Goal: Find contact information: Find contact information

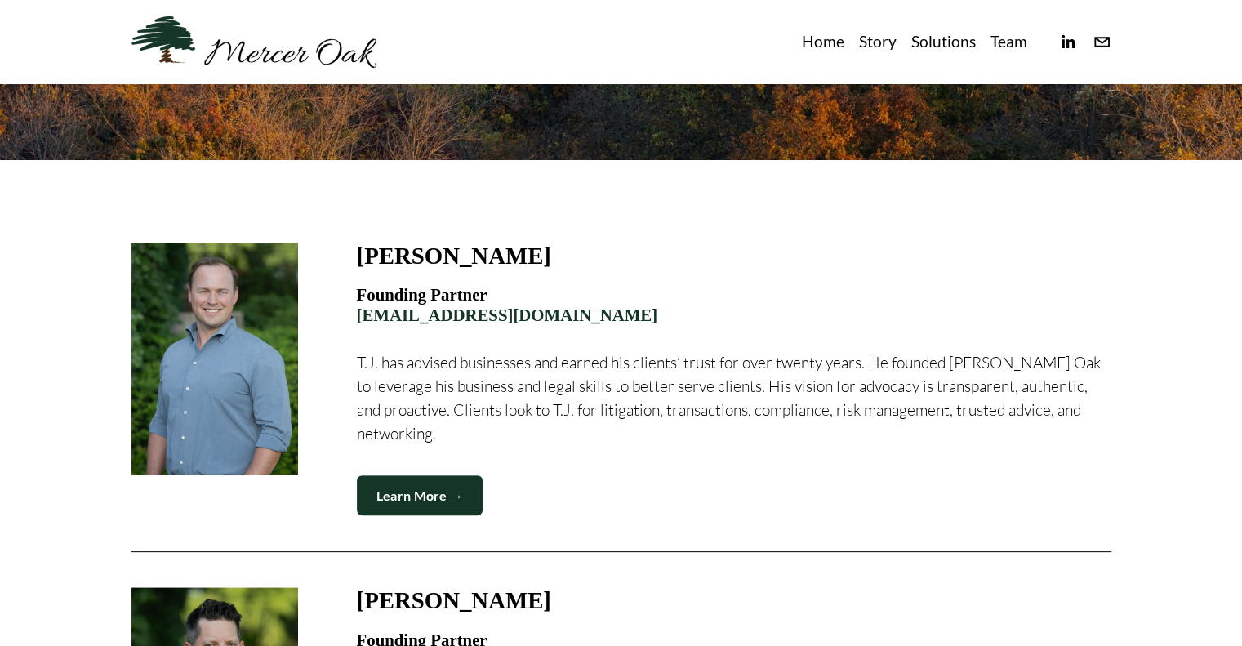
scroll to position [322, 0]
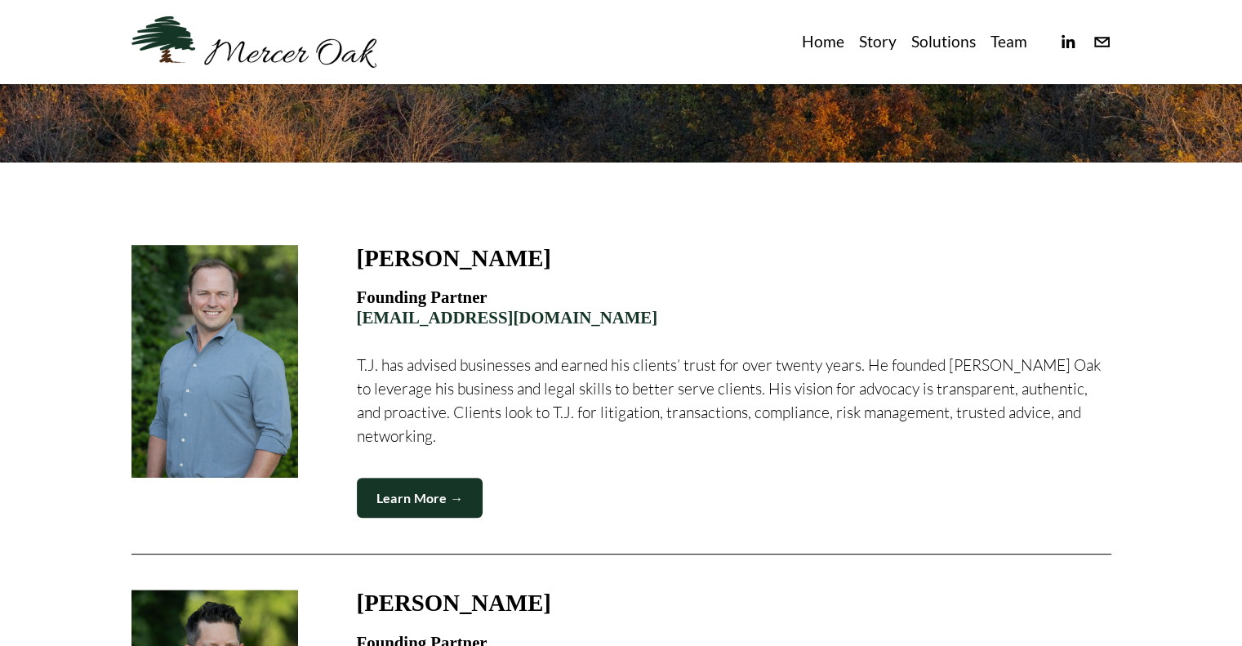
click at [1014, 46] on link "Team" at bounding box center [1009, 42] width 37 height 27
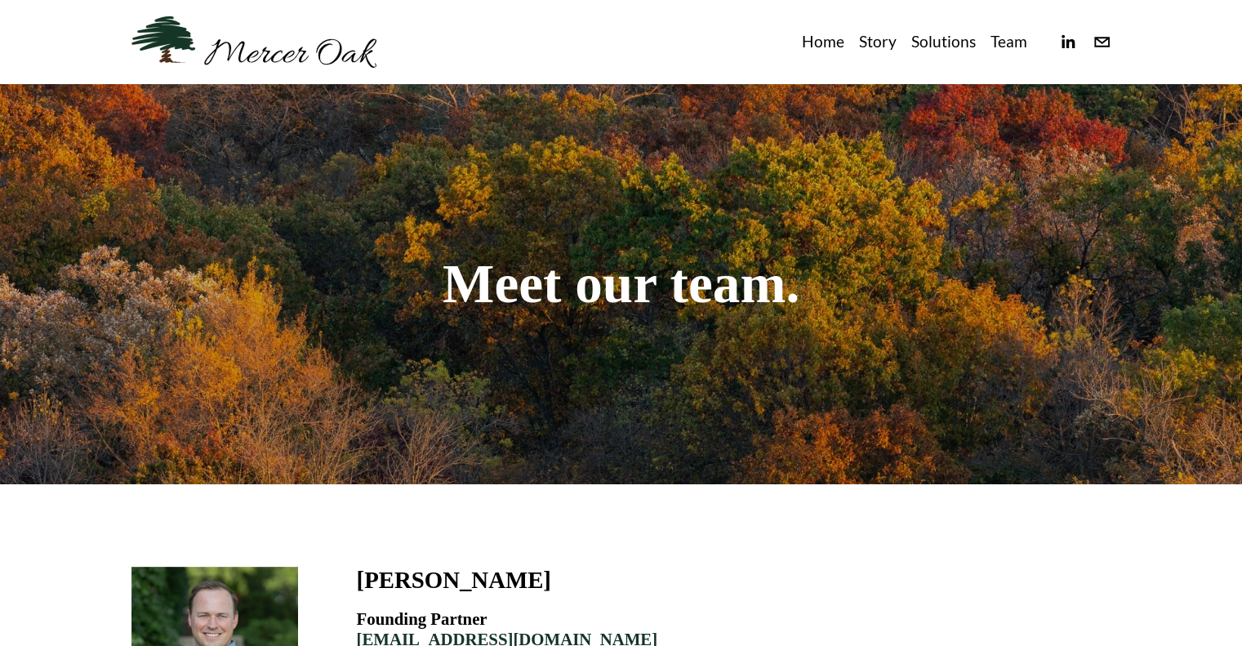
click at [874, 47] on link "Story" at bounding box center [878, 42] width 38 height 27
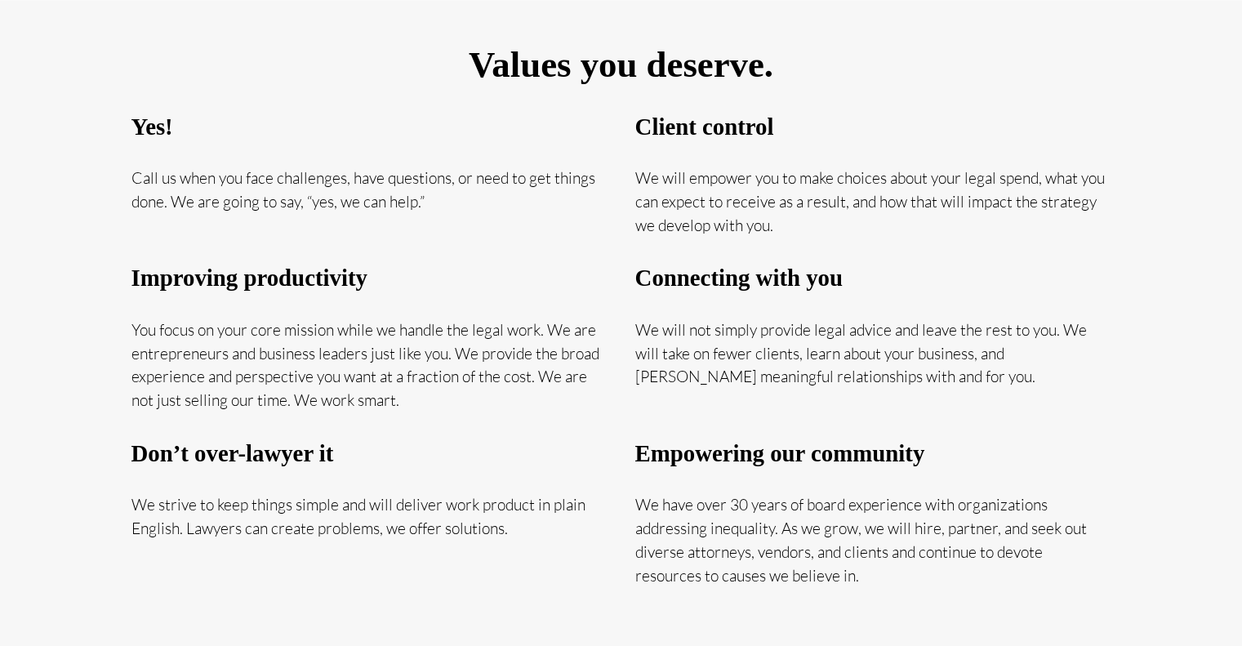
scroll to position [977, 0]
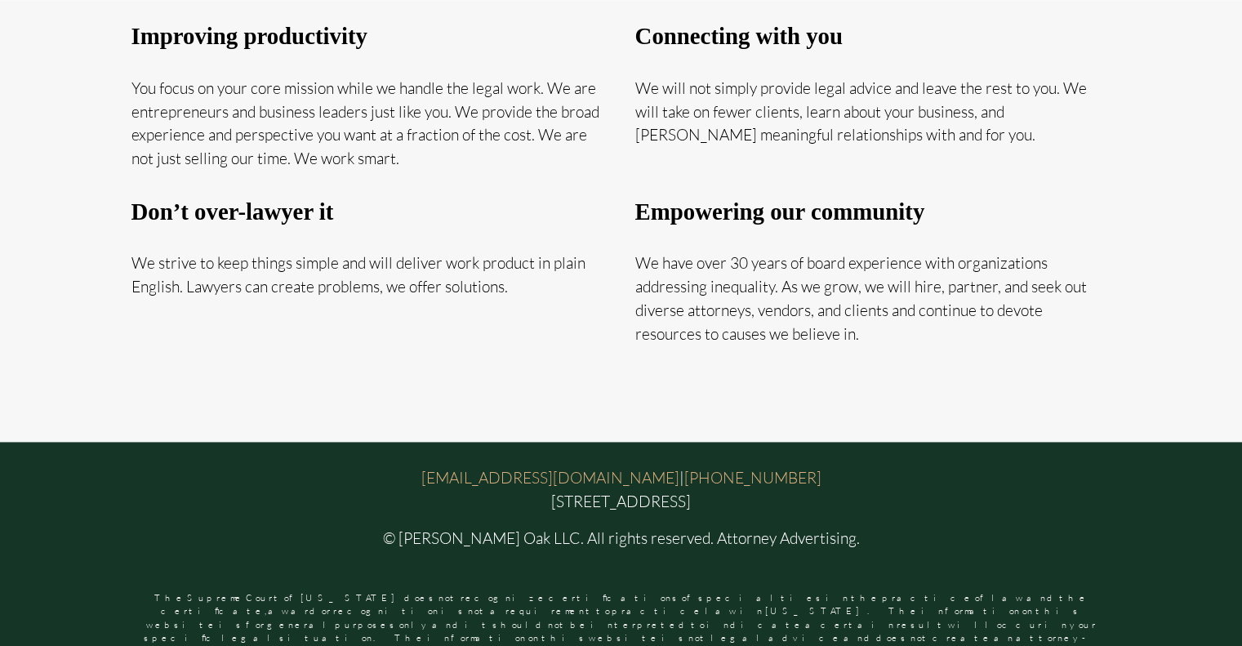
drag, startPoint x: 754, startPoint y: 506, endPoint x: 497, endPoint y: 499, distance: 256.5
click at [492, 498] on p "[EMAIL_ADDRESS][DOMAIN_NAME] | [PHONE_NUMBER] [STREET_ADDRESS]" at bounding box center [621, 489] width 980 height 47
copy p "[STREET_ADDRESS]"
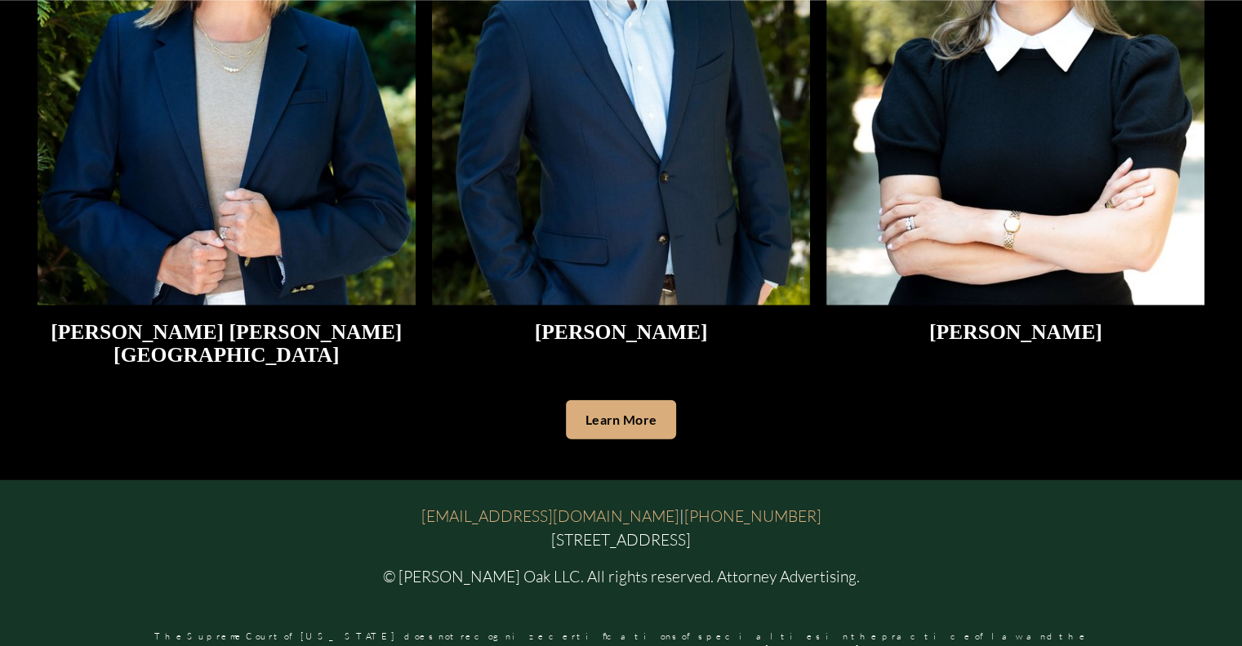
scroll to position [3845, 0]
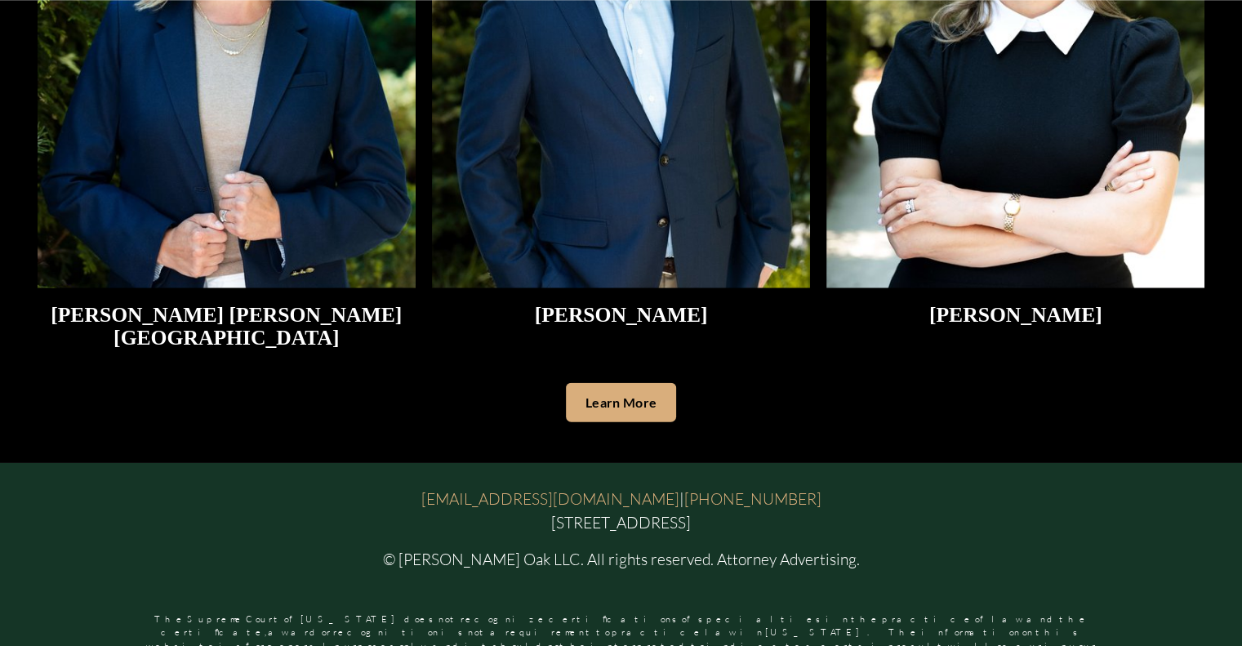
drag, startPoint x: 488, startPoint y: 504, endPoint x: 746, endPoint y: 506, distance: 258.1
click at [751, 500] on p "[EMAIL_ADDRESS][DOMAIN_NAME] | [PHONE_NUMBER] [STREET_ADDRESS]" at bounding box center [621, 511] width 980 height 47
copy p "[STREET_ADDRESS]"
